Goal: Task Accomplishment & Management: Complete application form

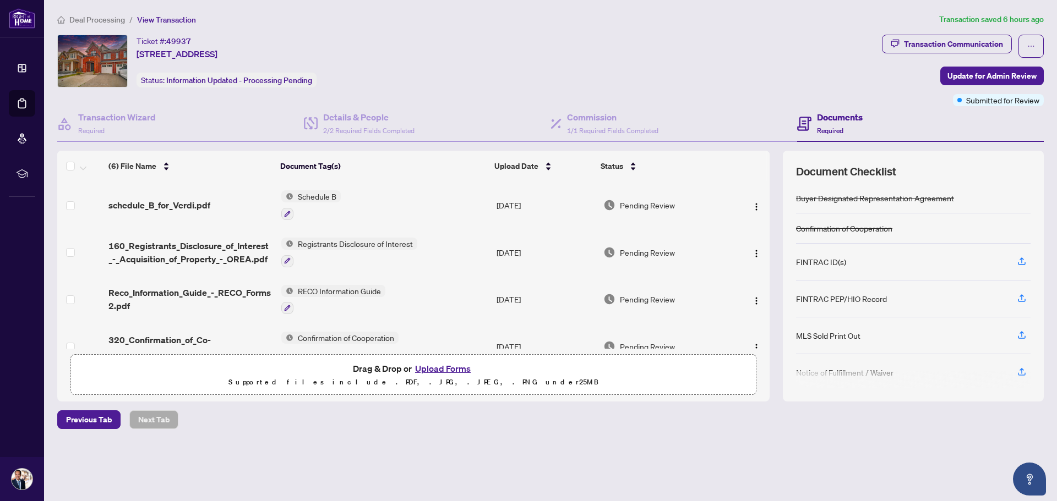
scroll to position [37, 0]
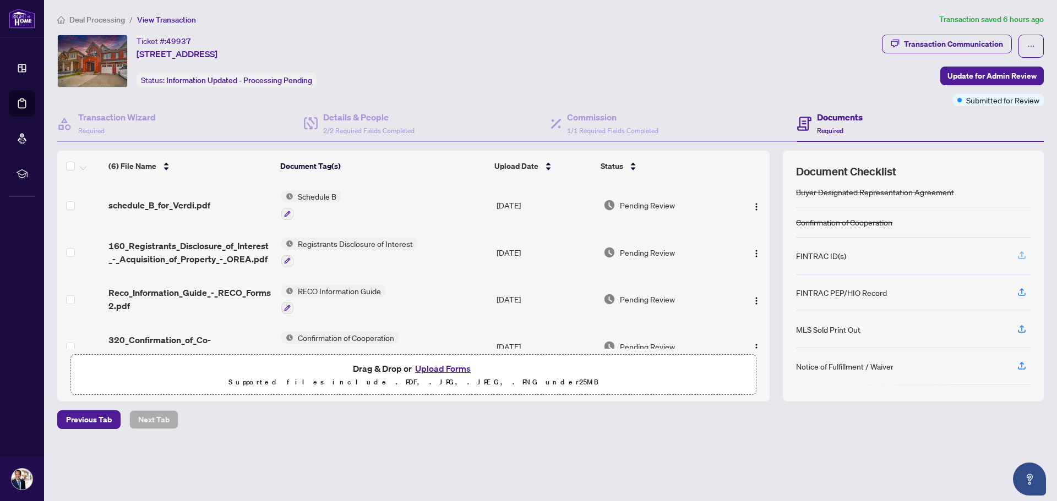
click at [1021, 255] on icon "button" at bounding box center [1022, 255] width 10 height 10
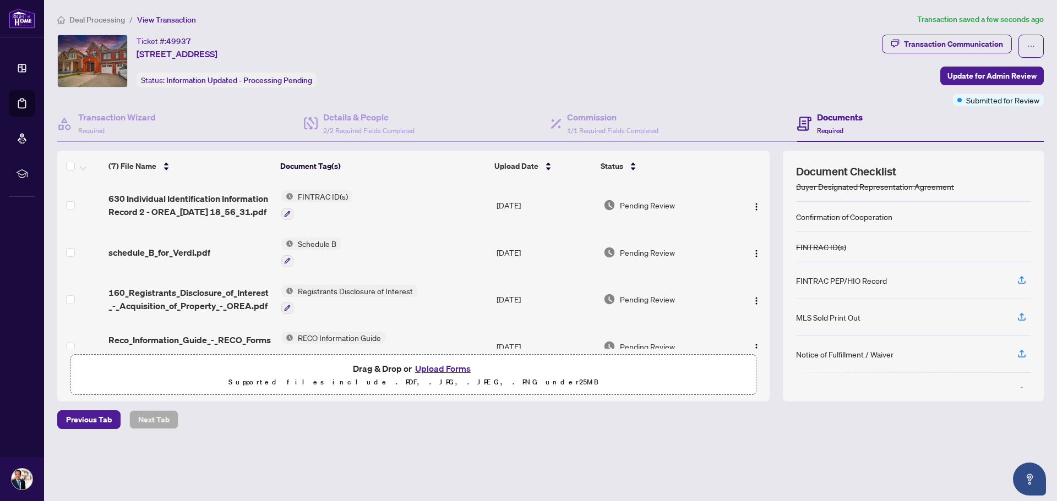
scroll to position [36, 0]
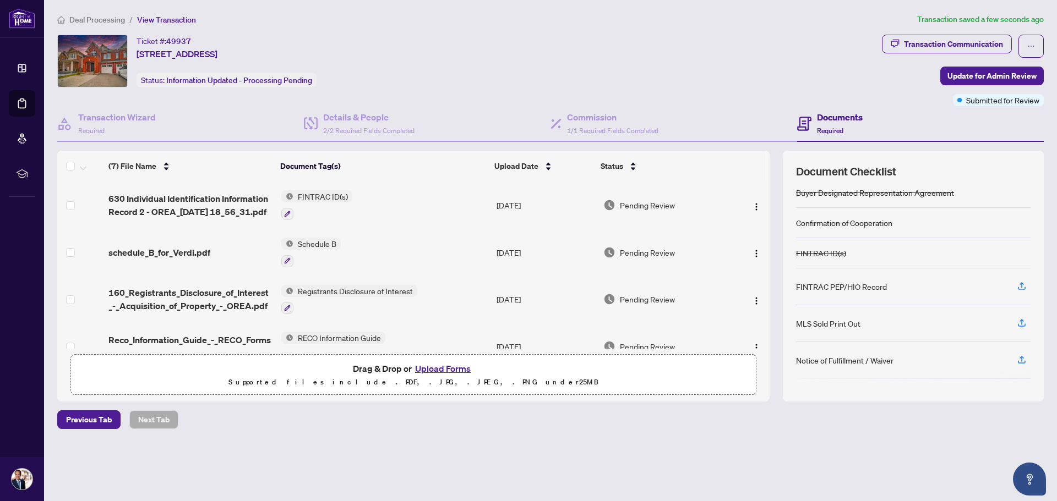
click at [435, 366] on button "Upload Forms" at bounding box center [443, 369] width 62 height 14
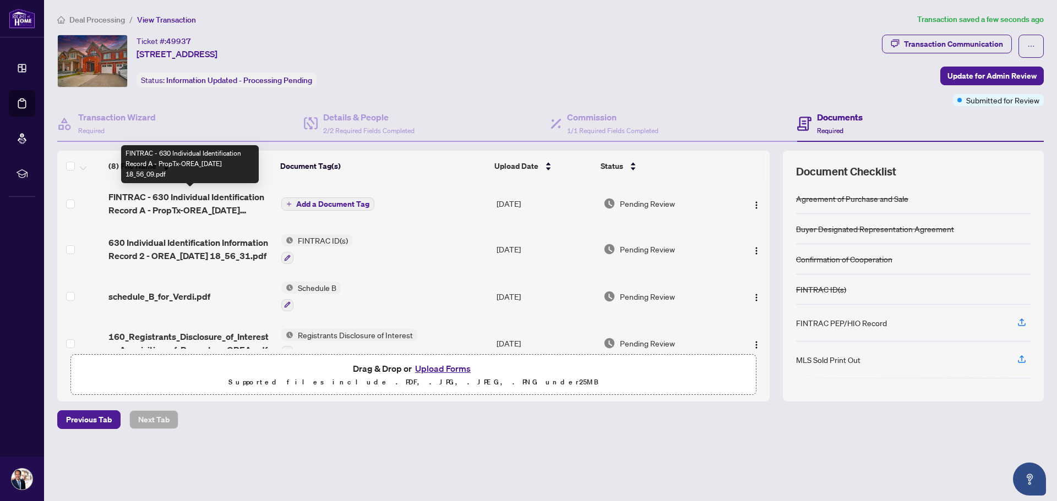
click at [165, 205] on span "FINTRAC - 630 Individual Identification Record A - PropTx-OREA_[DATE] 18_56_09.…" at bounding box center [189, 203] width 163 height 26
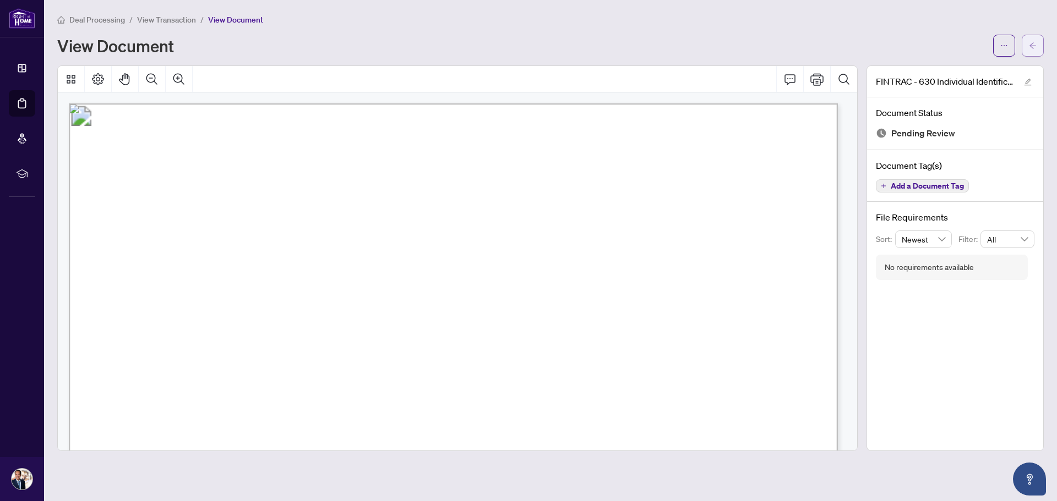
click at [1038, 47] on button "button" at bounding box center [1033, 46] width 22 height 22
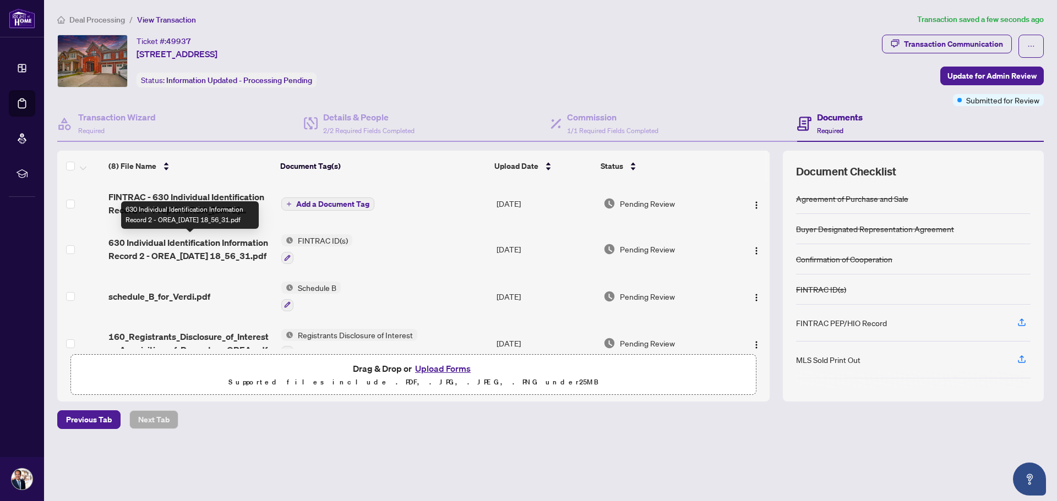
click at [241, 243] on span "630 Individual Identification Information Record 2 - OREA_[DATE] 18_56_31.pdf" at bounding box center [189, 249] width 163 height 26
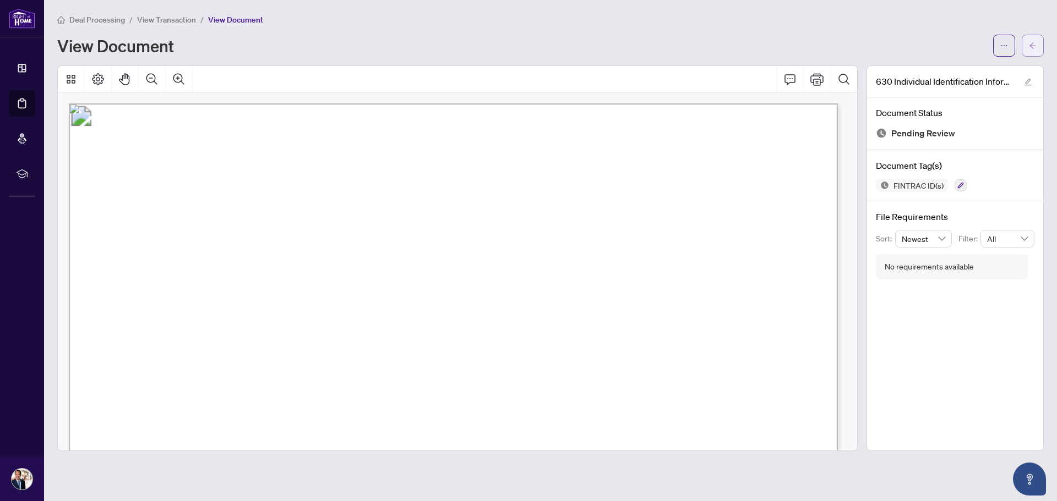
click at [1023, 47] on button "button" at bounding box center [1033, 46] width 22 height 22
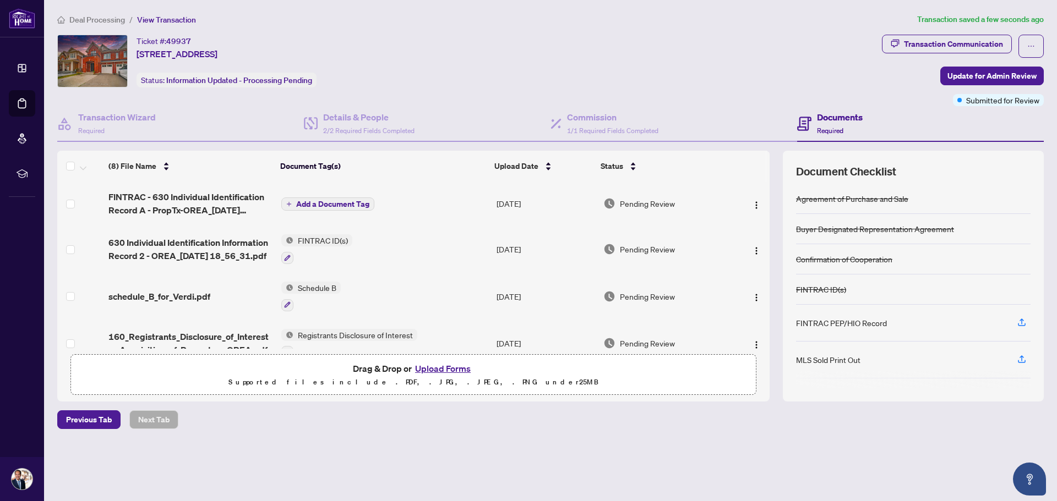
click at [334, 202] on span "Add a Document Tag" at bounding box center [332, 204] width 73 height 8
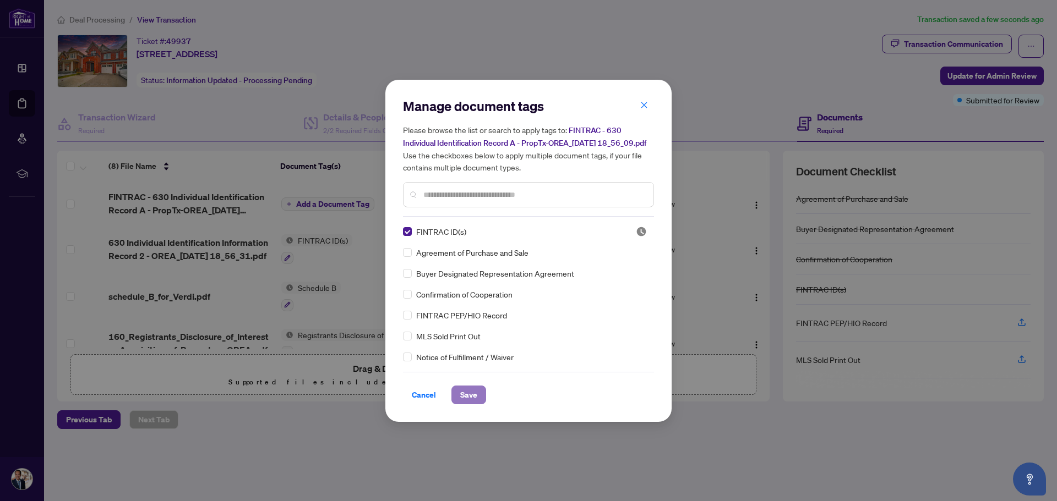
click at [465, 404] on span "Save" at bounding box center [468, 395] width 17 height 18
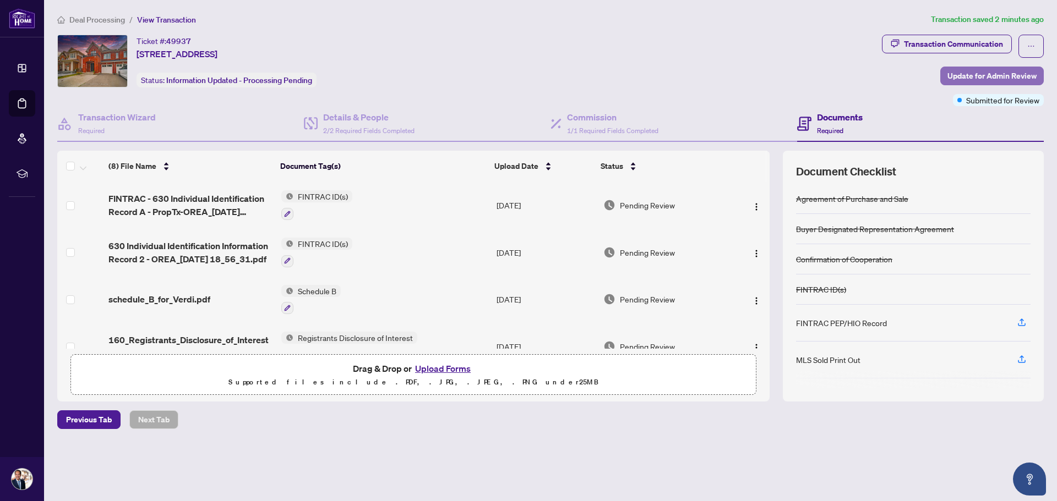
click at [961, 77] on span "Update for Admin Review" at bounding box center [991, 76] width 89 height 18
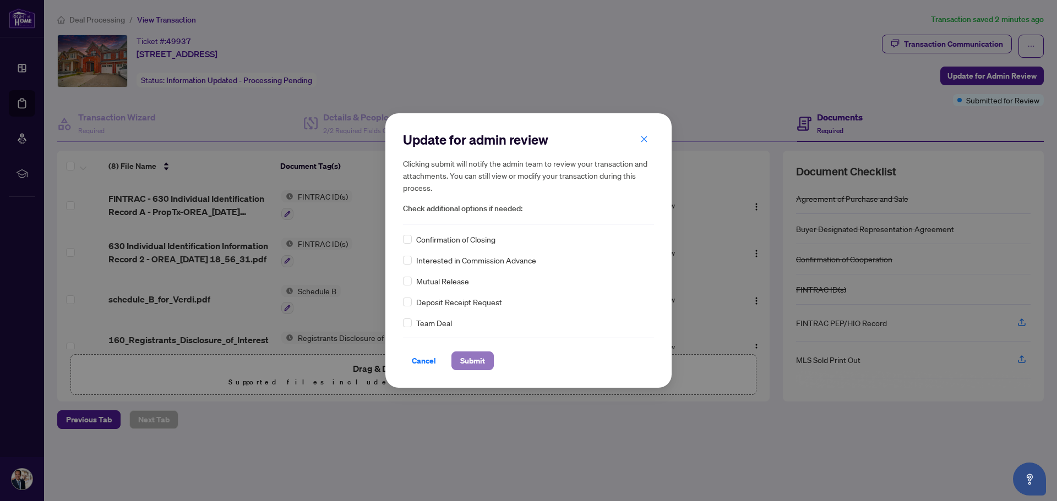
click at [464, 360] on span "Submit" at bounding box center [472, 361] width 25 height 18
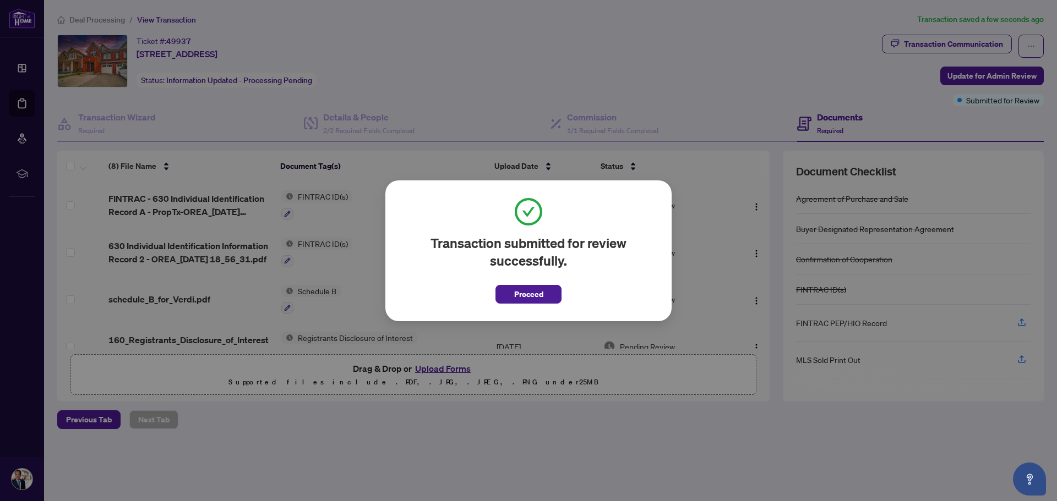
click at [523, 293] on span "Proceed" at bounding box center [528, 295] width 29 height 18
